Goal: Task Accomplishment & Management: Complete application form

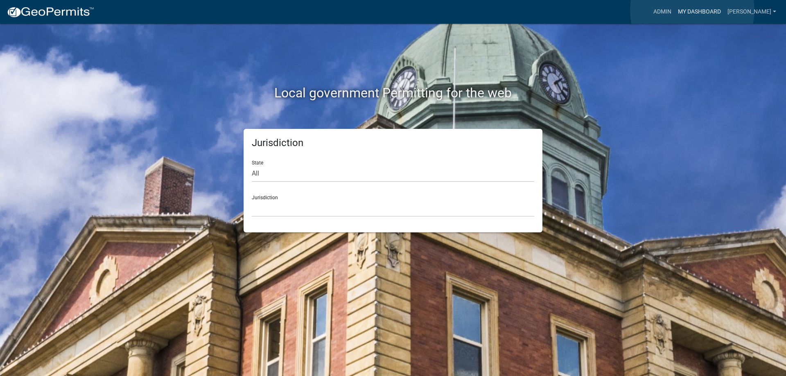
click at [692, 10] on link "My Dashboard" at bounding box center [700, 12] width 50 height 16
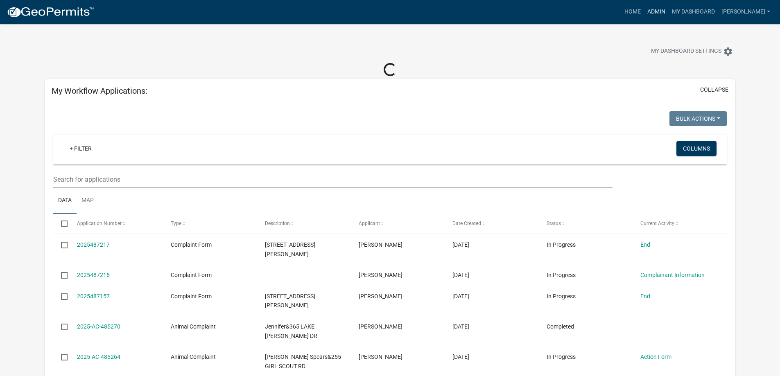
click at [655, 11] on link "Admin" at bounding box center [656, 12] width 25 height 16
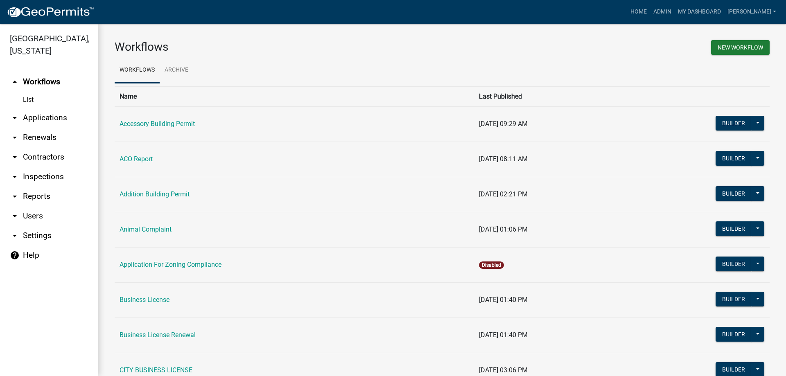
click at [50, 117] on link "arrow_drop_down Applications" at bounding box center [49, 118] width 98 height 20
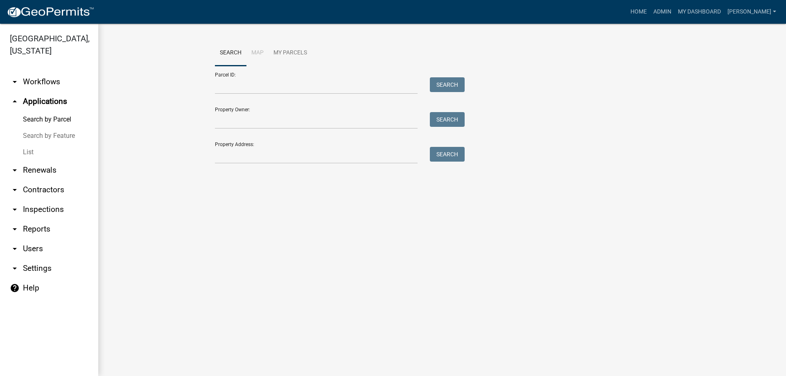
click at [32, 151] on link "List" at bounding box center [49, 152] width 98 height 16
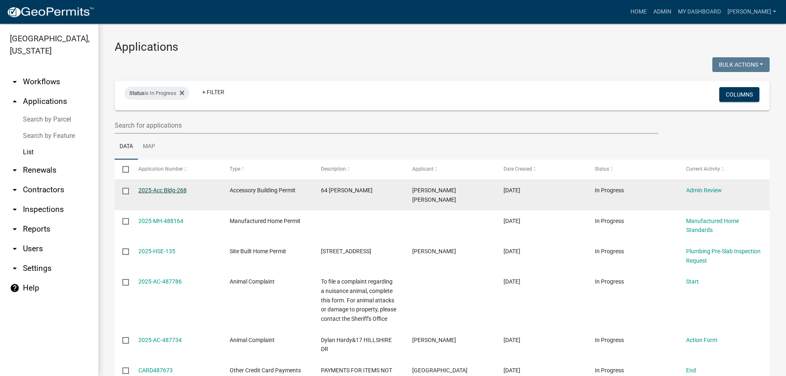
click at [162, 189] on link "2025-Acc Bldg-268" at bounding box center [162, 190] width 48 height 7
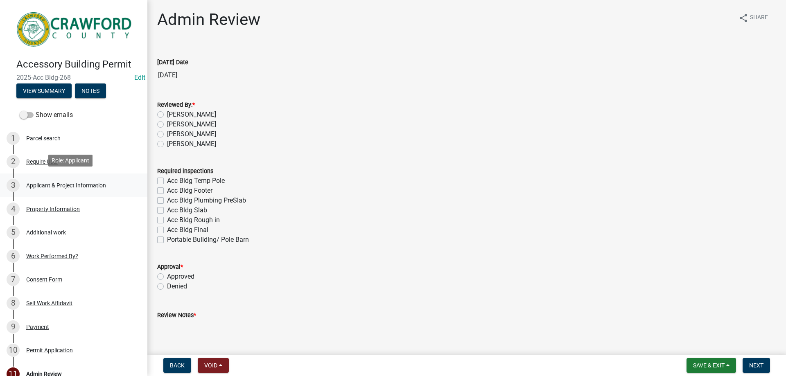
click at [58, 183] on div "Applicant & Project Information" at bounding box center [66, 186] width 80 height 6
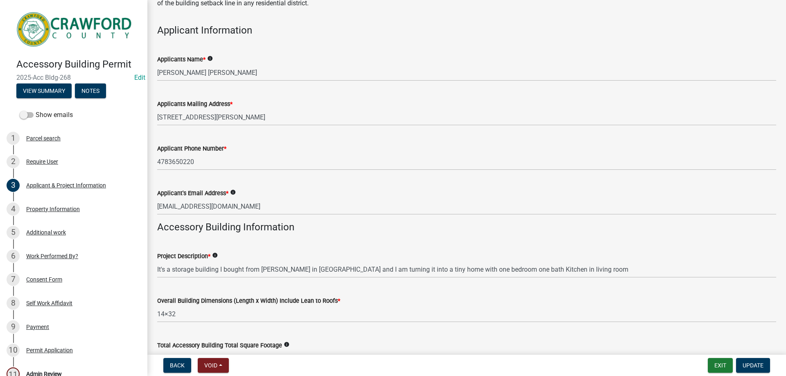
scroll to position [82, 0]
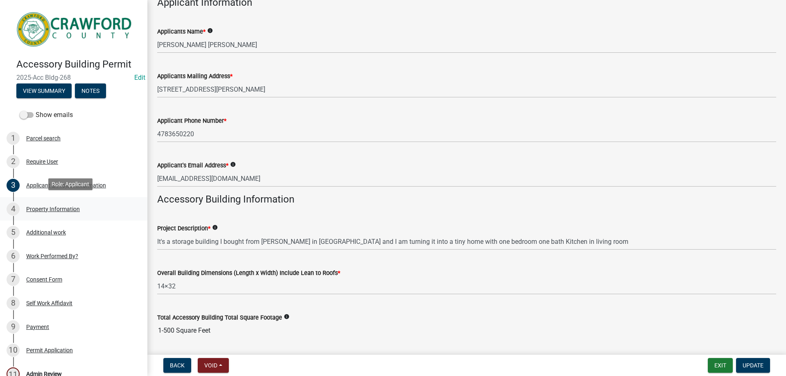
click at [37, 203] on div "4 Property Information" at bounding box center [71, 209] width 128 height 13
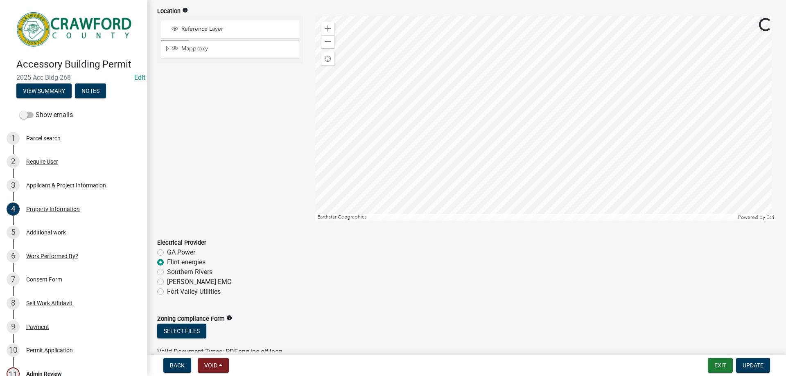
scroll to position [349, 0]
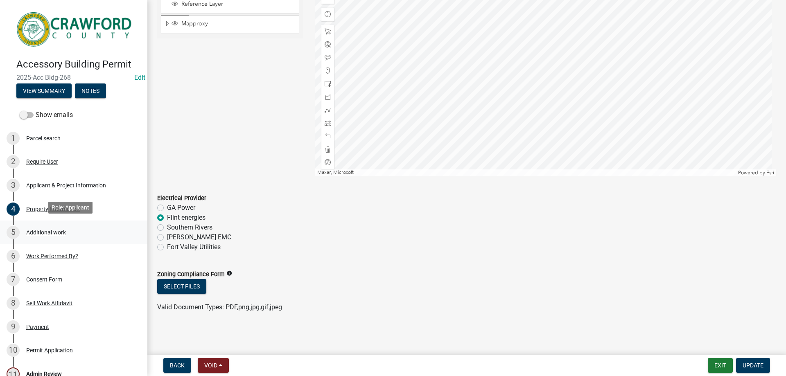
click at [58, 233] on div "Additional work" at bounding box center [46, 233] width 40 height 6
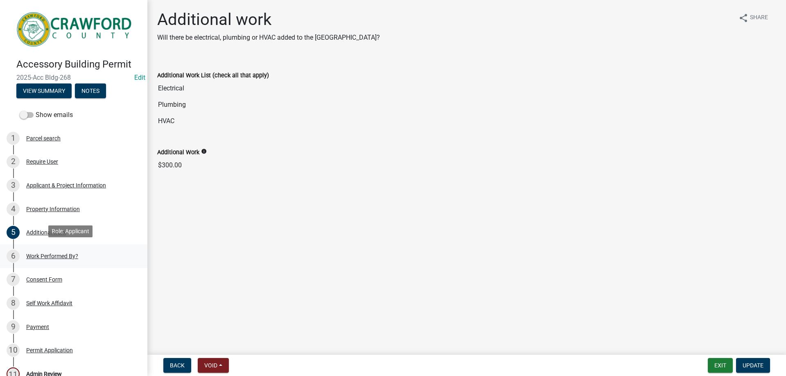
click at [55, 253] on div "Work Performed By?" at bounding box center [52, 256] width 52 height 6
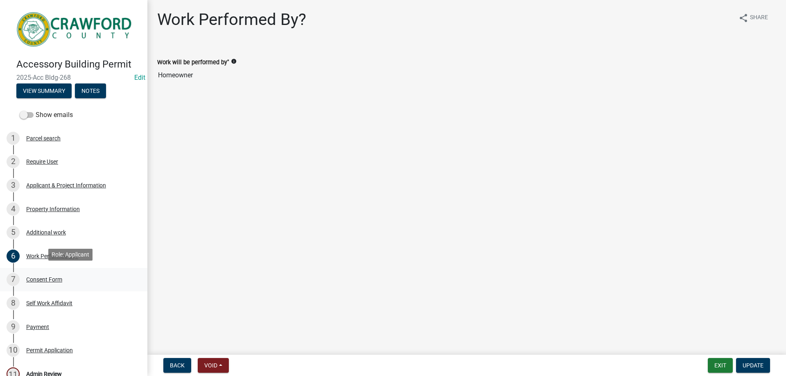
click at [44, 277] on div "Consent Form" at bounding box center [44, 280] width 36 height 6
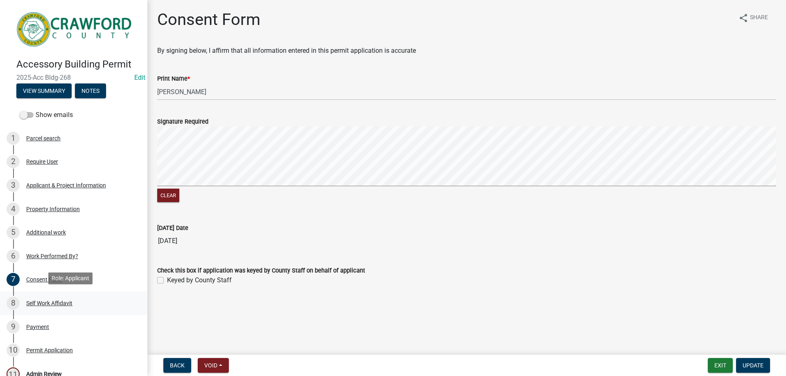
click at [49, 300] on div "Self Work Affidavit" at bounding box center [49, 303] width 46 height 6
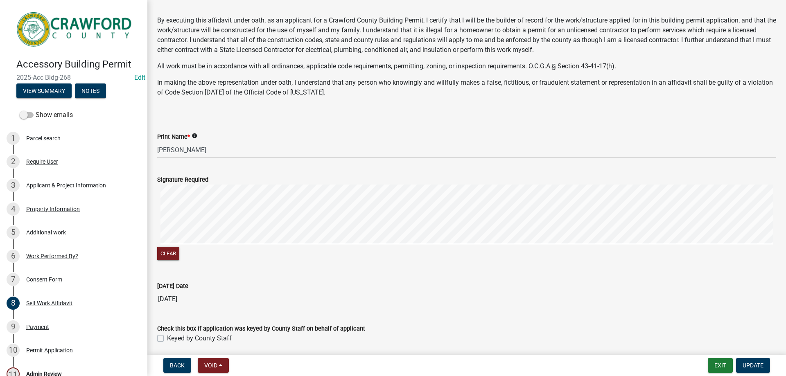
scroll to position [61, 0]
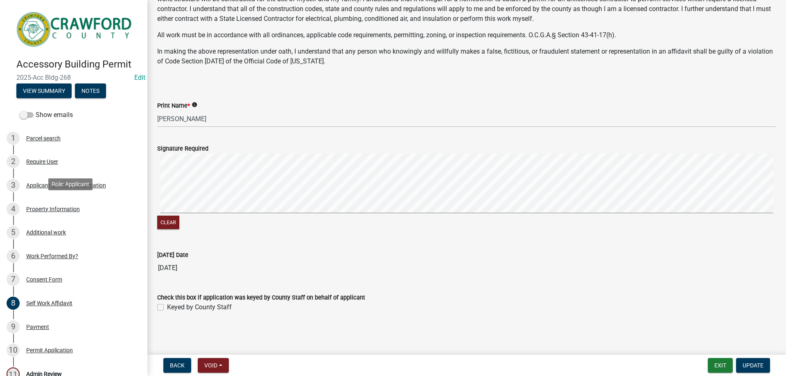
click at [62, 206] on div "Property Information" at bounding box center [53, 209] width 54 height 6
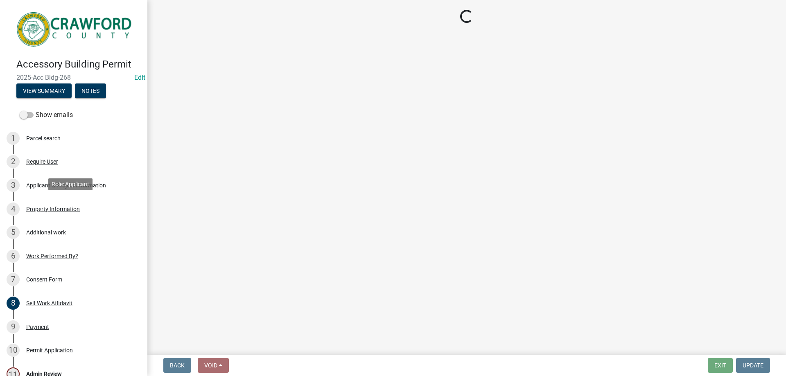
scroll to position [0, 0]
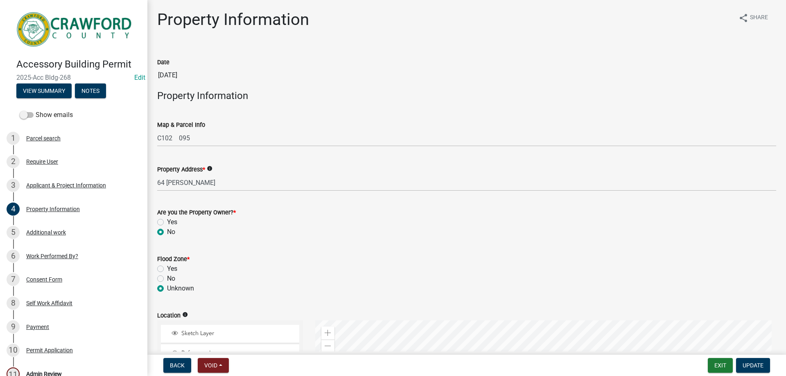
click at [82, 185] on div "Applicant & Project Information" at bounding box center [66, 186] width 80 height 6
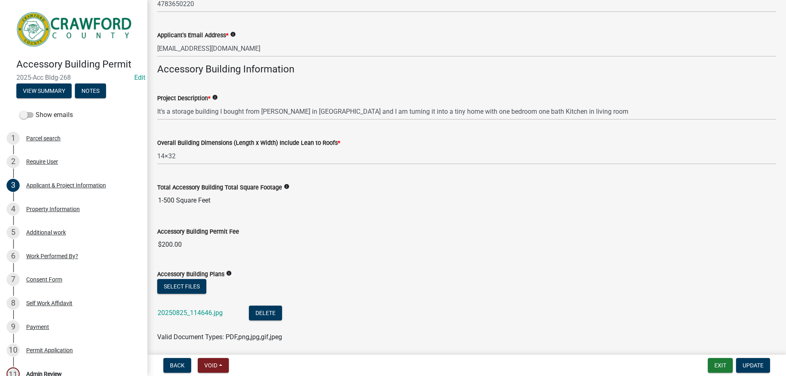
scroll to position [242, 0]
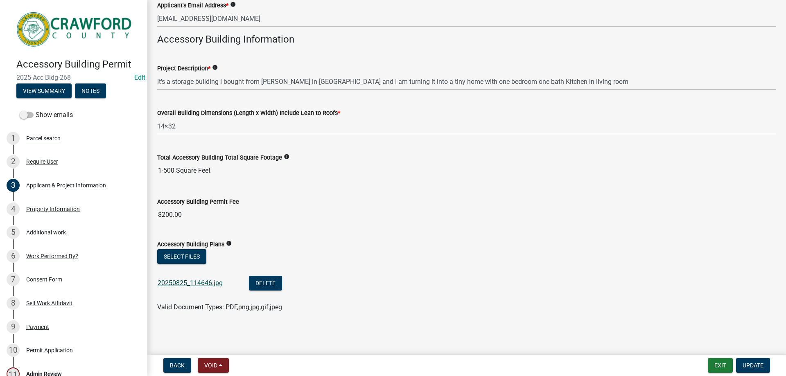
click at [203, 281] on link "20250825_114646.jpg" at bounding box center [190, 283] width 65 height 8
click at [192, 283] on link "20250825_114646.jpg" at bounding box center [190, 283] width 65 height 8
click at [43, 208] on div "Property Information" at bounding box center [53, 209] width 54 height 6
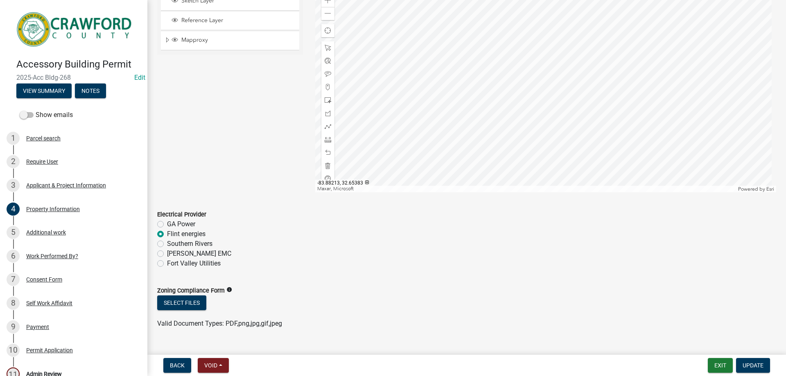
scroll to position [349, 0]
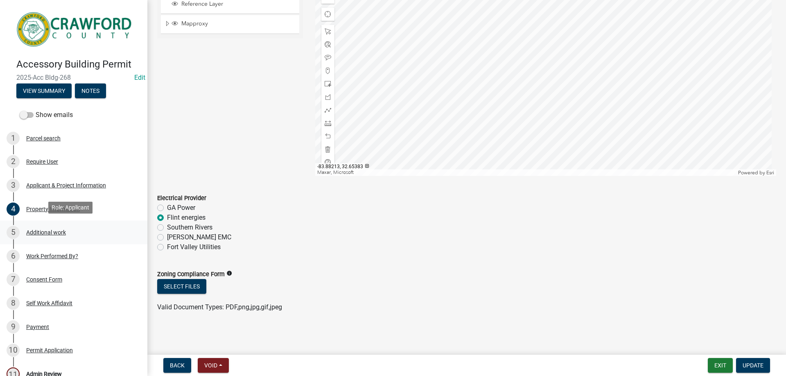
click at [37, 232] on div "Additional work" at bounding box center [46, 233] width 40 height 6
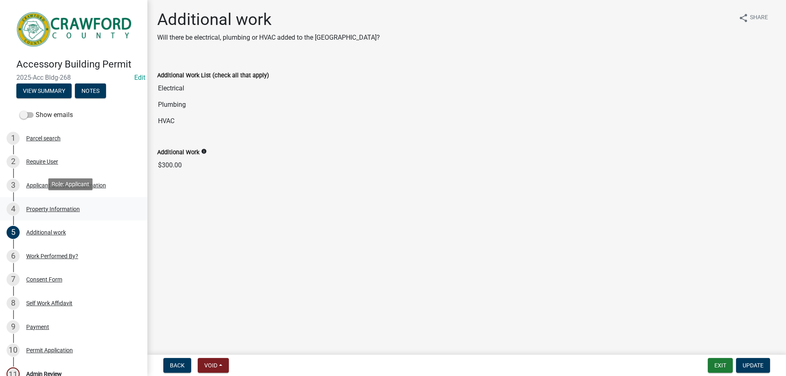
click at [45, 206] on div "Property Information" at bounding box center [53, 209] width 54 height 6
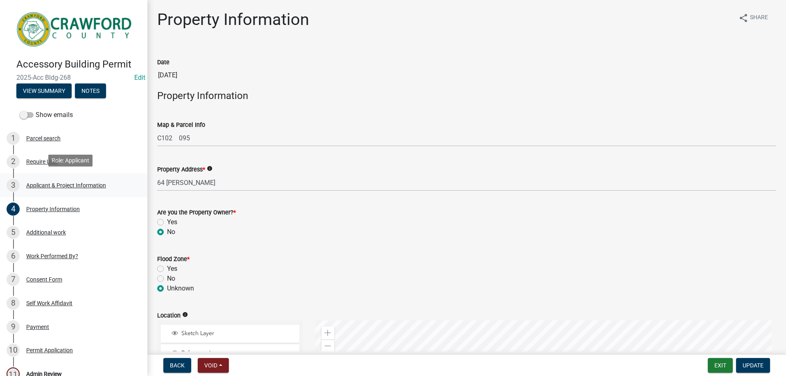
click at [38, 183] on div "Applicant & Project Information" at bounding box center [66, 186] width 80 height 6
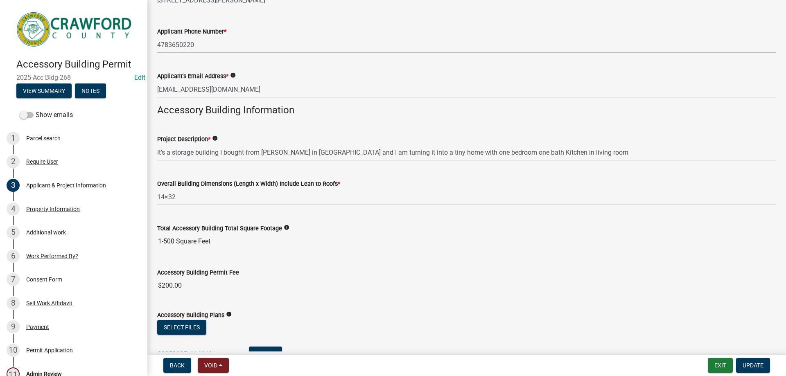
scroll to position [242, 0]
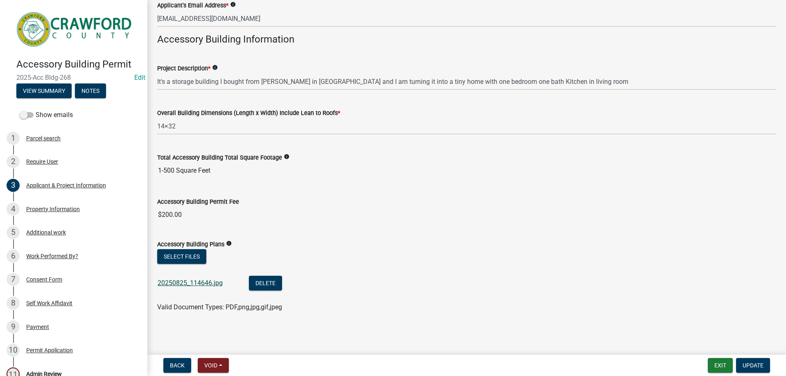
click at [177, 285] on link "20250825_114646.jpg" at bounding box center [190, 283] width 65 height 8
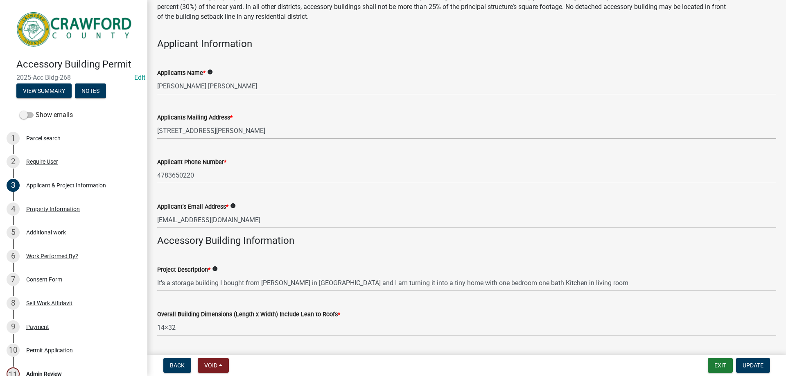
scroll to position [123, 0]
